Goal: Information Seeking & Learning: Learn about a topic

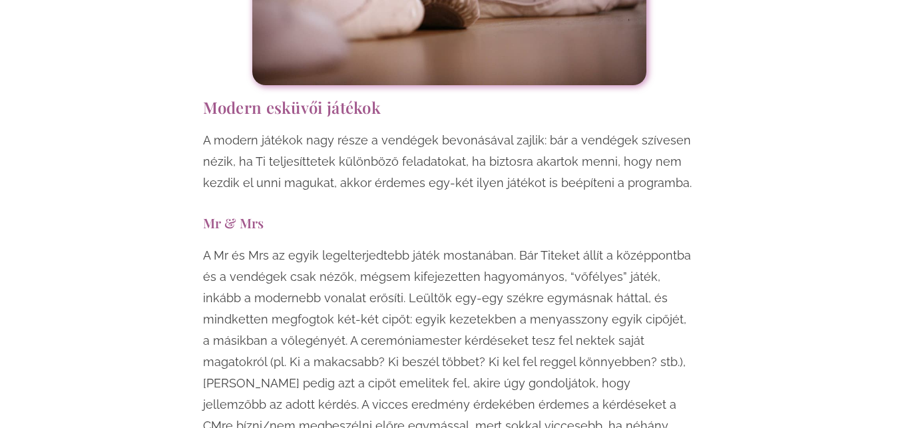
scroll to position [4819, 0]
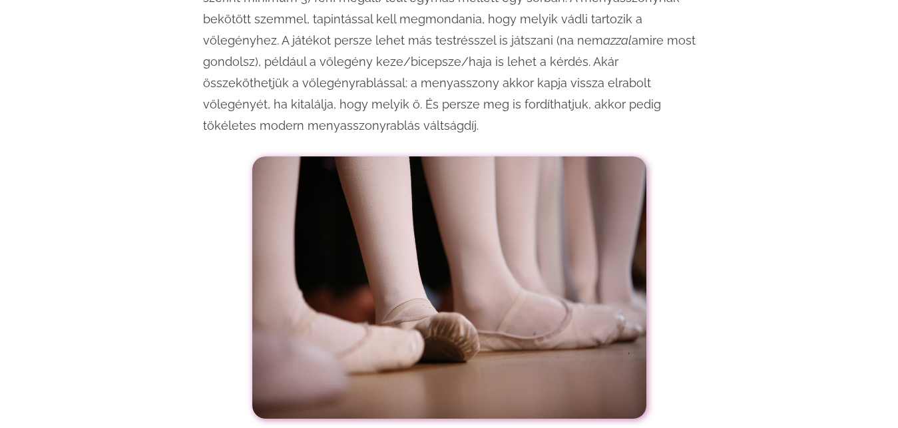
scroll to position [4887, 0]
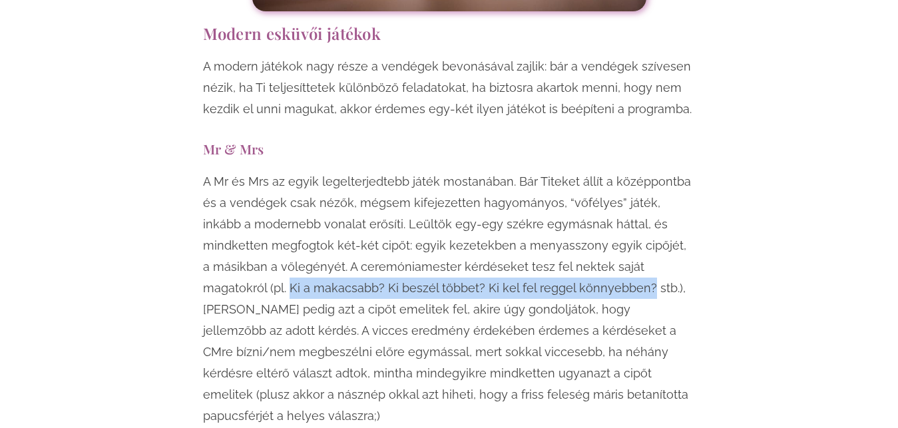
drag, startPoint x: 646, startPoint y: 181, endPoint x: 538, endPoint y: 205, distance: 111.1
click at [538, 205] on p "A Mr és Mrs az egyik legelterjedtebb játék mostanában. Bár Titeket állít a közé…" at bounding box center [449, 299] width 492 height 256
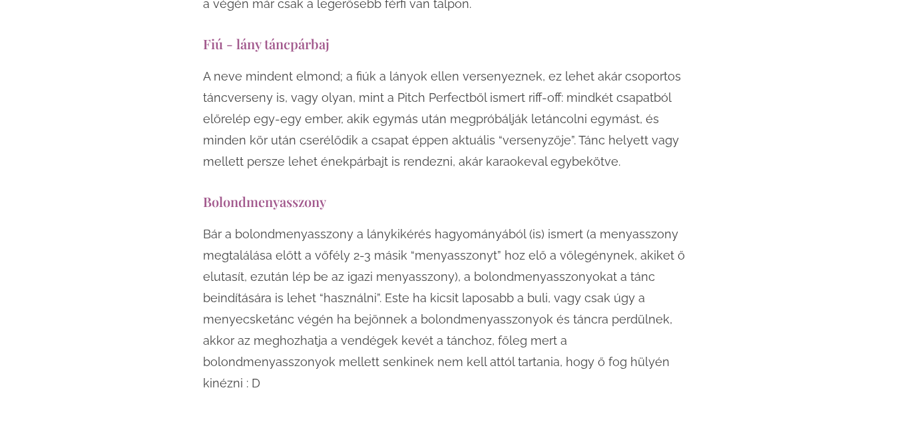
scroll to position [10521, 0]
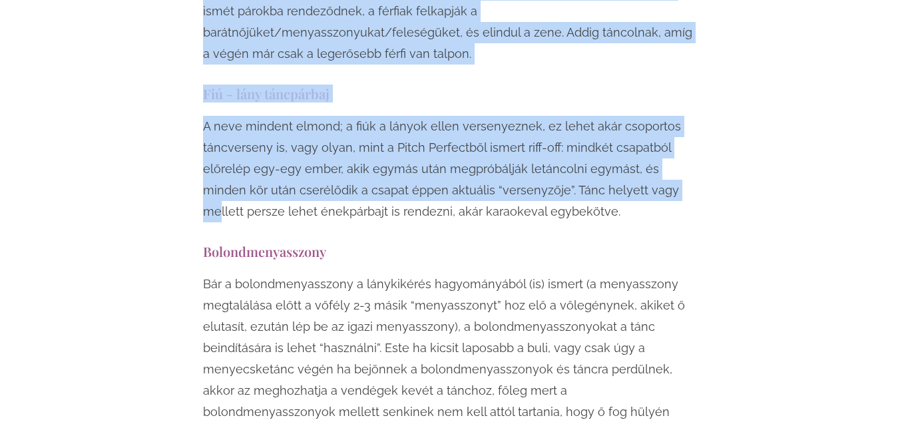
scroll to position [10448, 0]
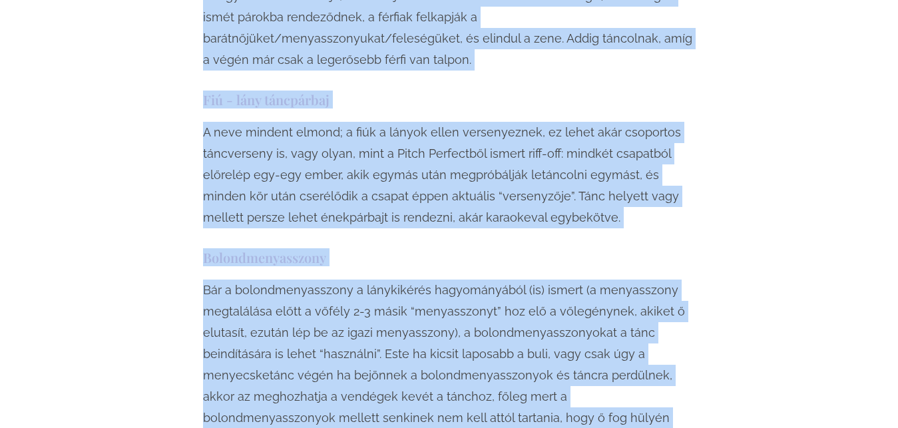
drag, startPoint x: 202, startPoint y: 88, endPoint x: 642, endPoint y: 268, distance: 475.1
copy div "Modern esküvői játékok A modern játékok nagy része a vendégek bevonásával zajli…"
